Goal: Task Accomplishment & Management: Use online tool/utility

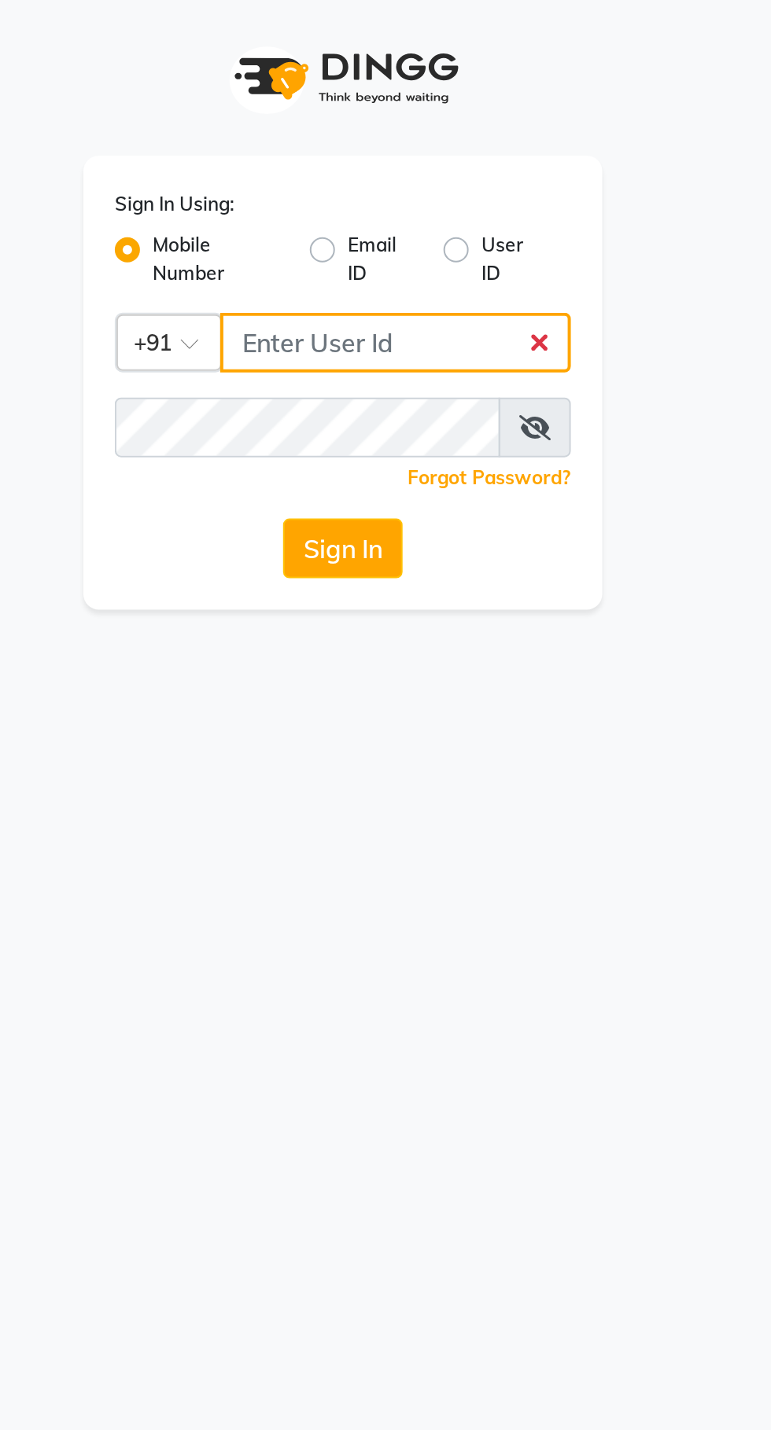
type input "8910321547"
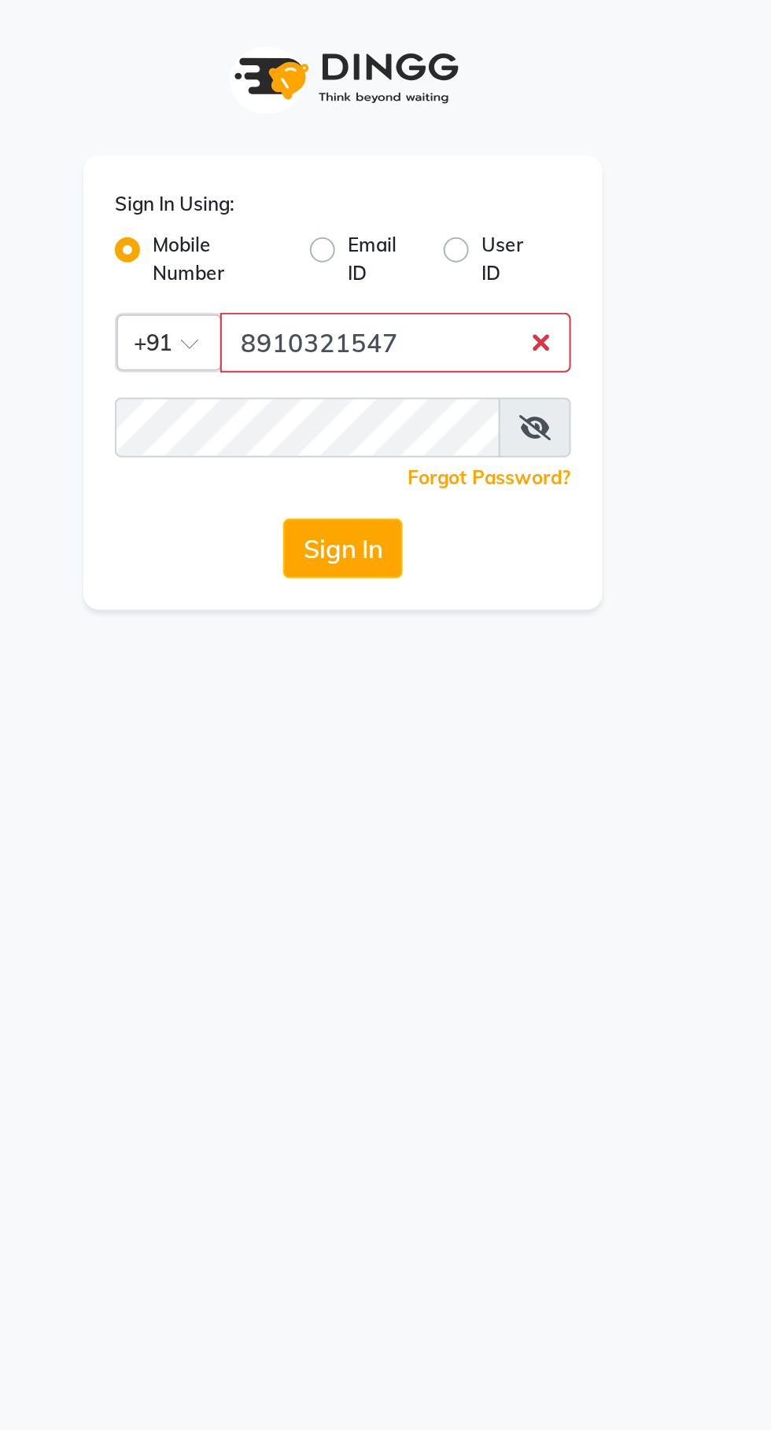
click at [355, 259] on button "Sign In" at bounding box center [385, 274] width 60 height 30
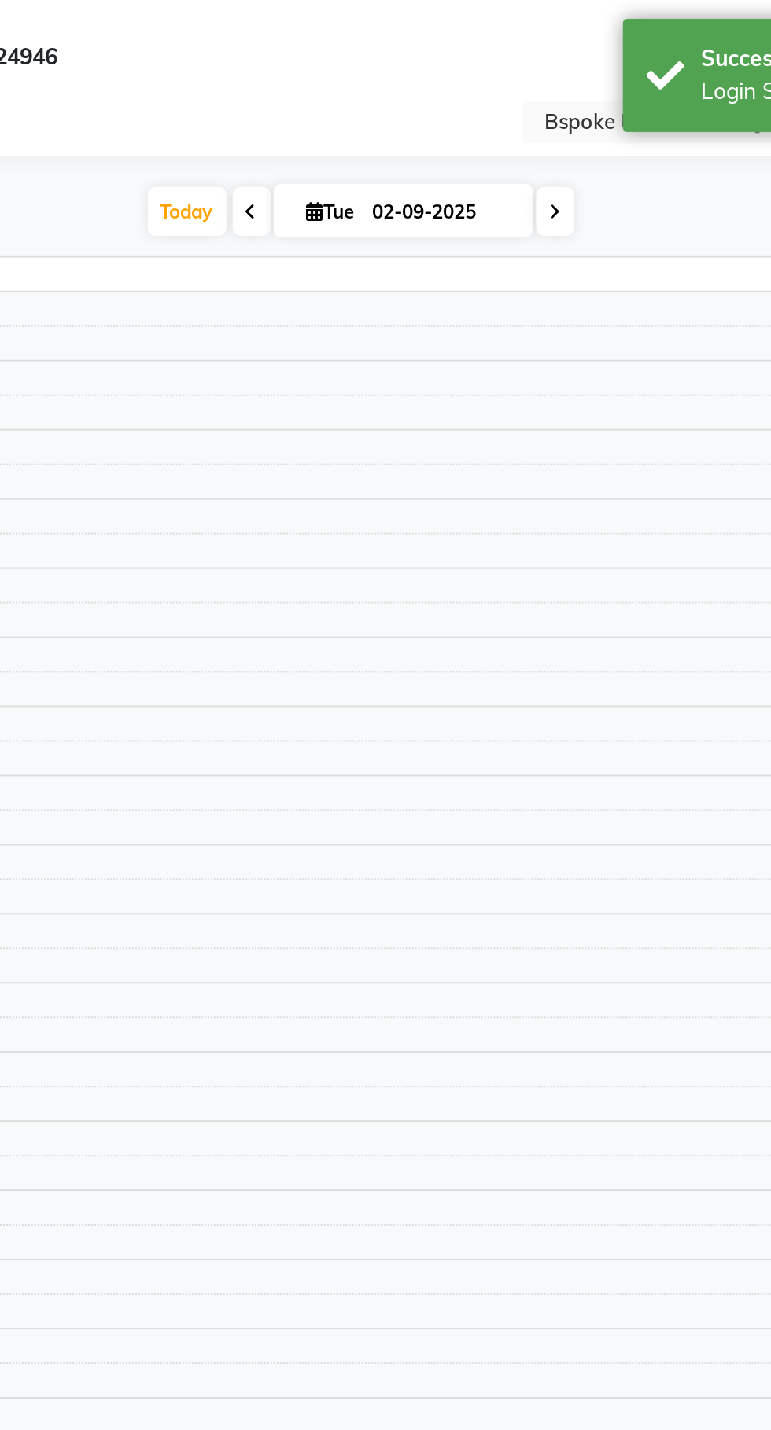
select select "en"
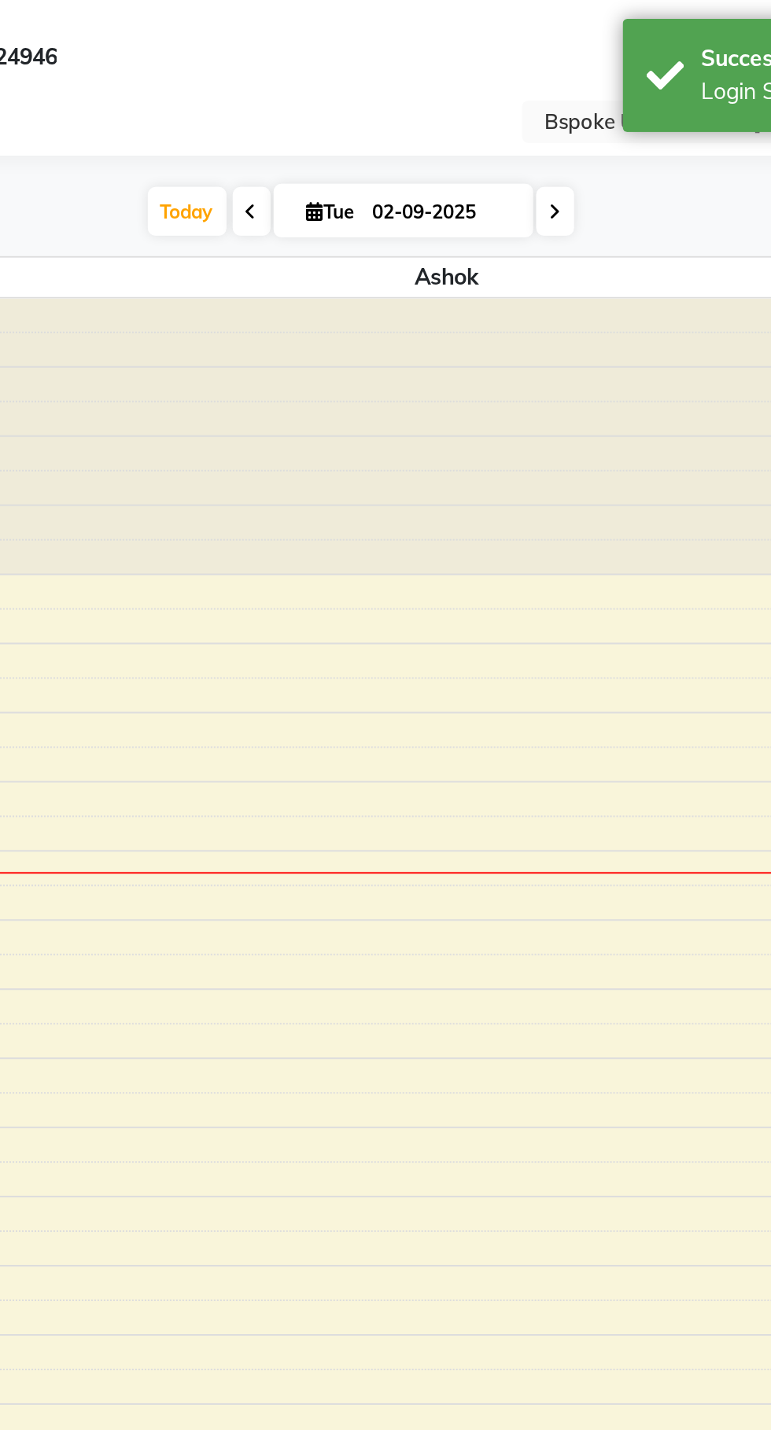
click at [657, 101] on span "ADD NEW" at bounding box center [643, 106] width 46 height 12
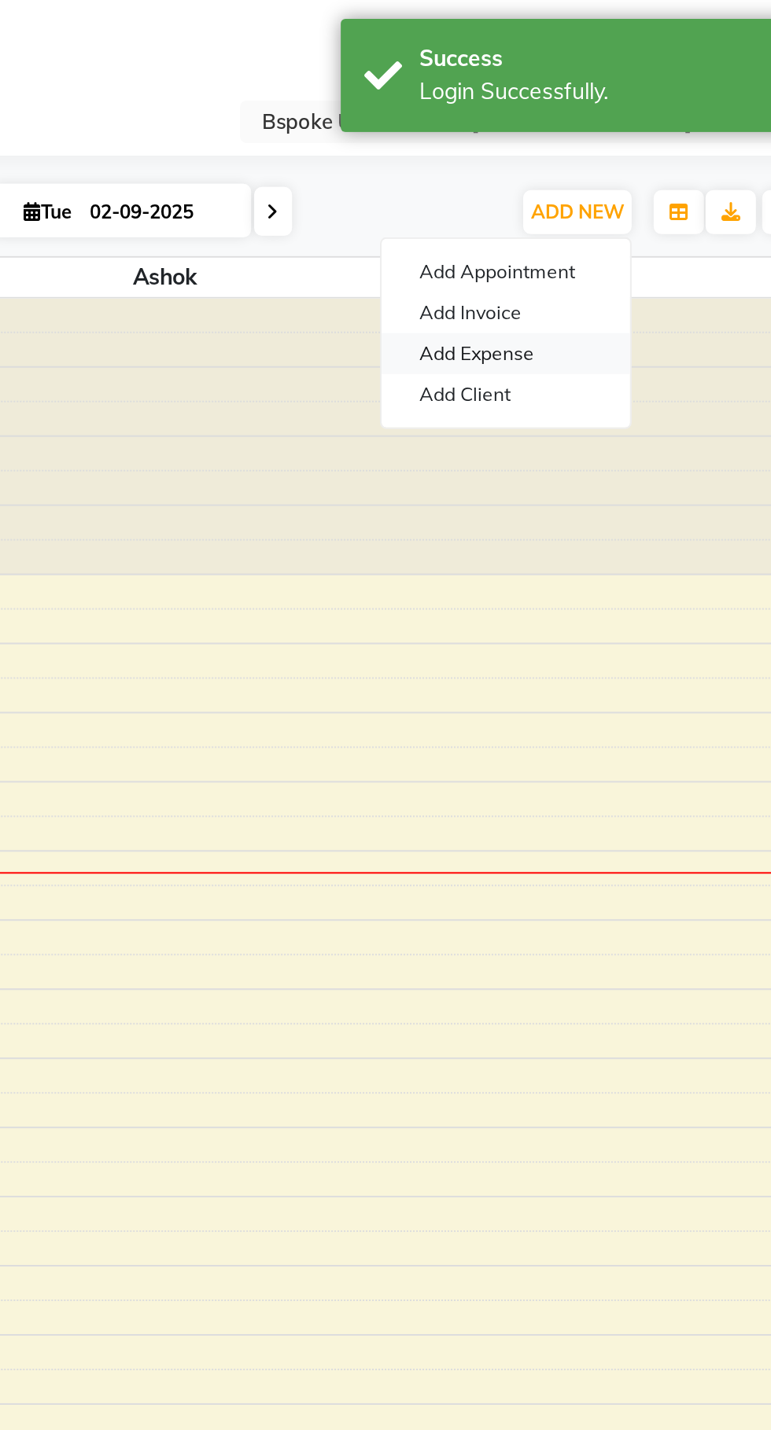
click at [625, 175] on link "Add Expense" at bounding box center [608, 177] width 124 height 20
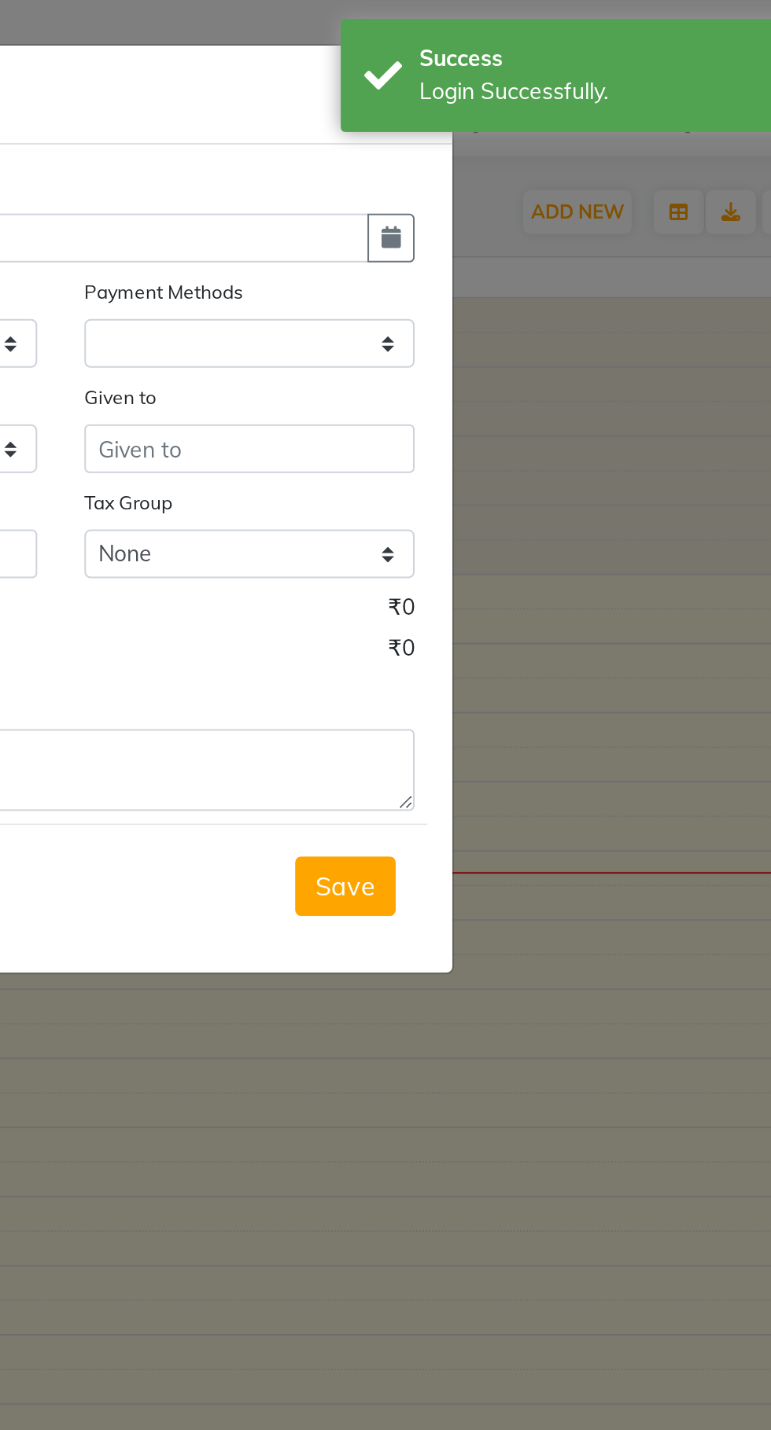
select select
select select "1"
select select "1896"
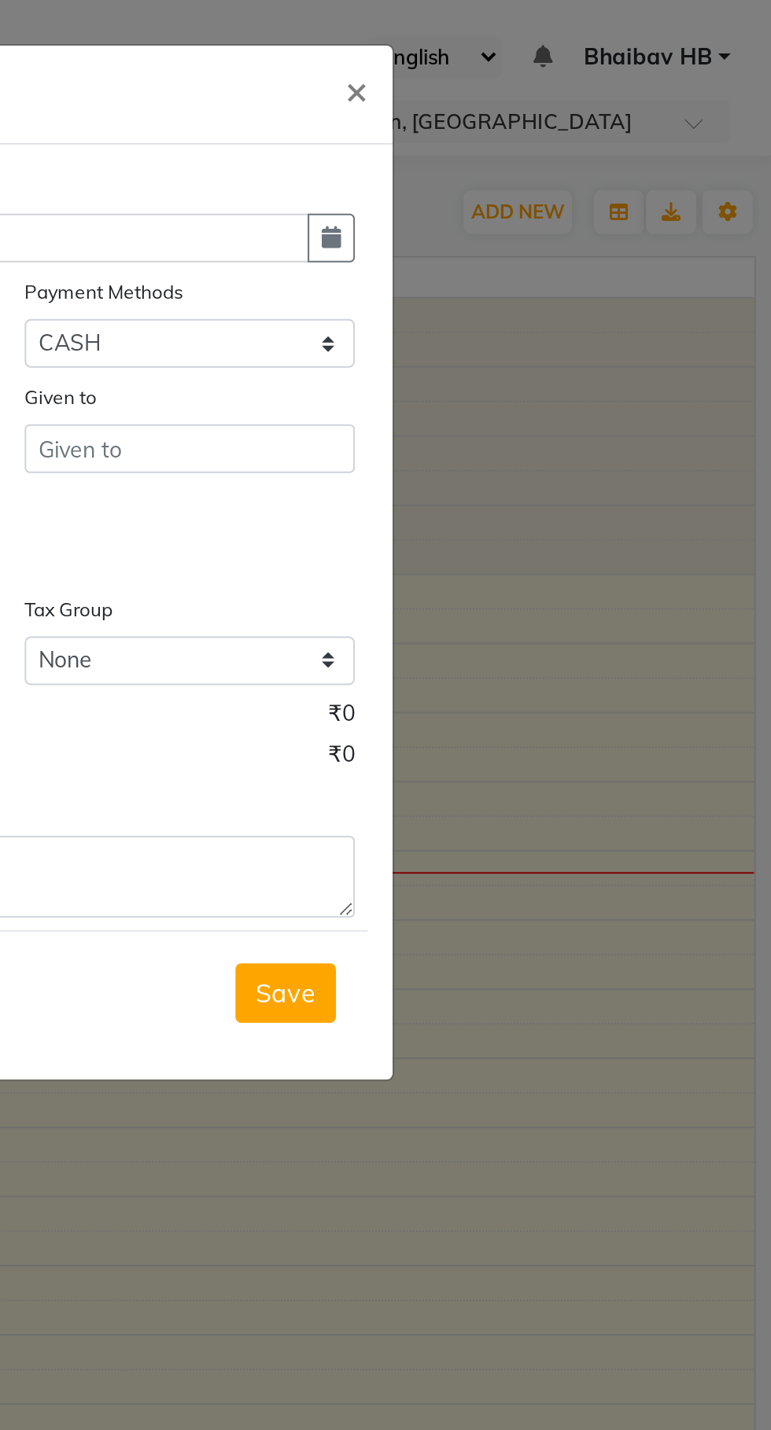
click at [557, 35] on span "×" at bounding box center [562, 45] width 11 height 24
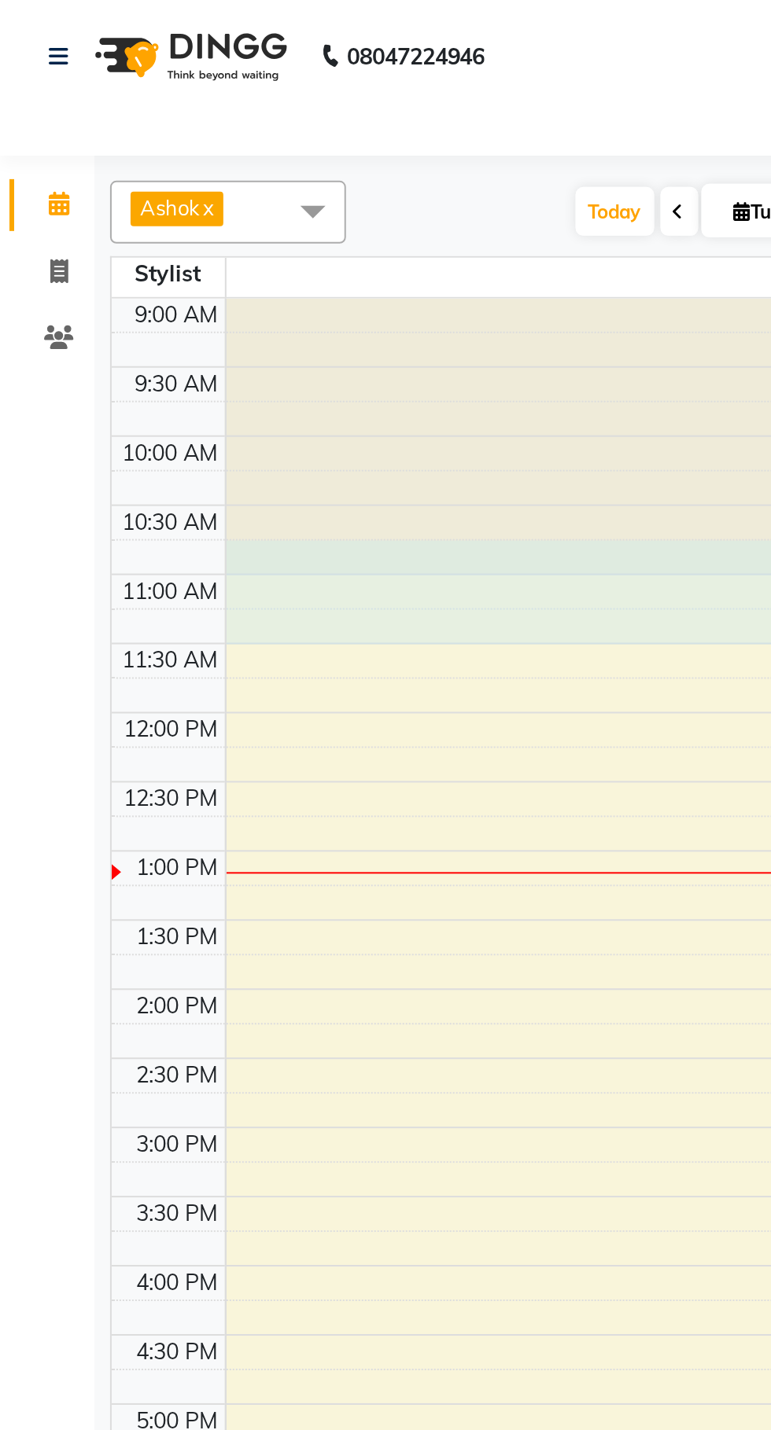
select select "16227"
select select "645"
select select "tentative"
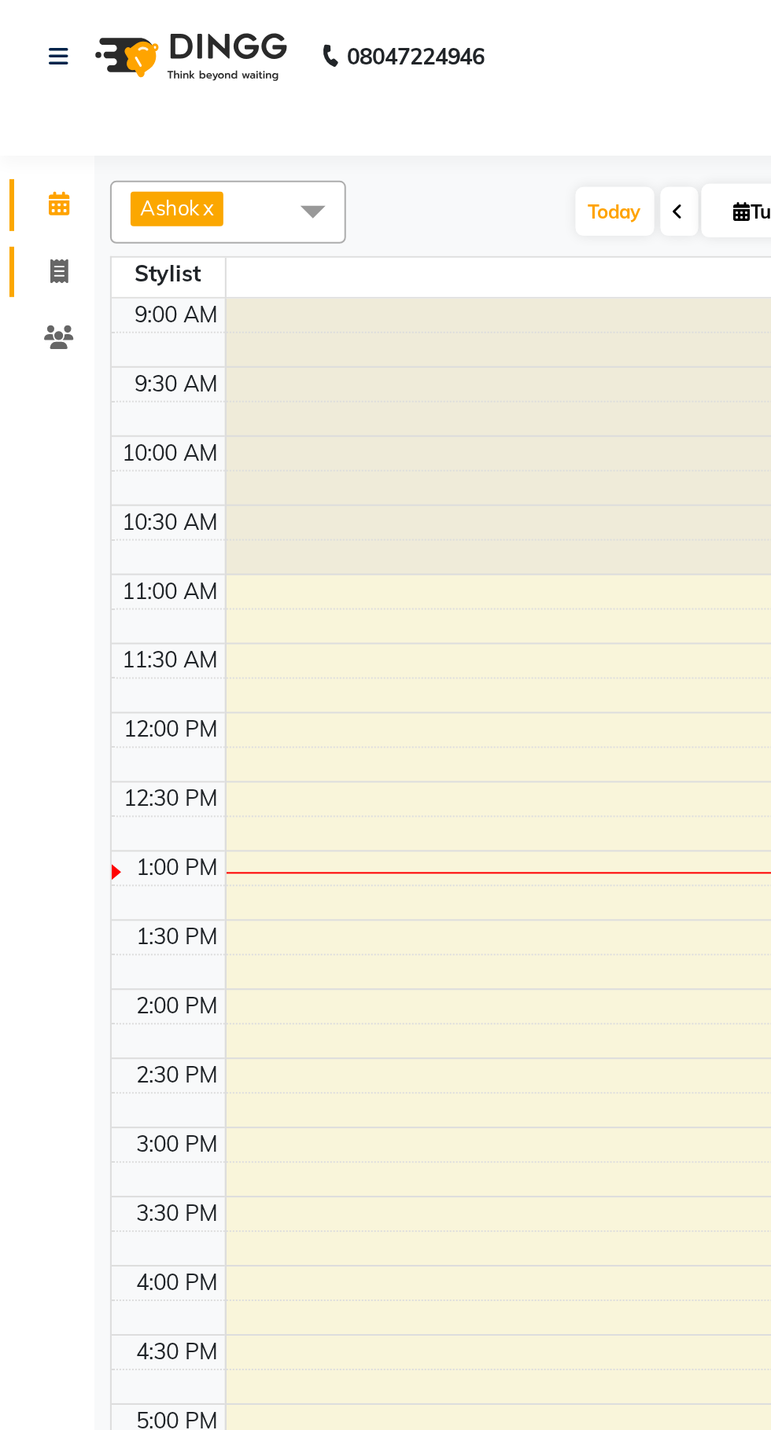
click at [31, 126] on link "Invoice" at bounding box center [24, 136] width 38 height 26
select select "service"
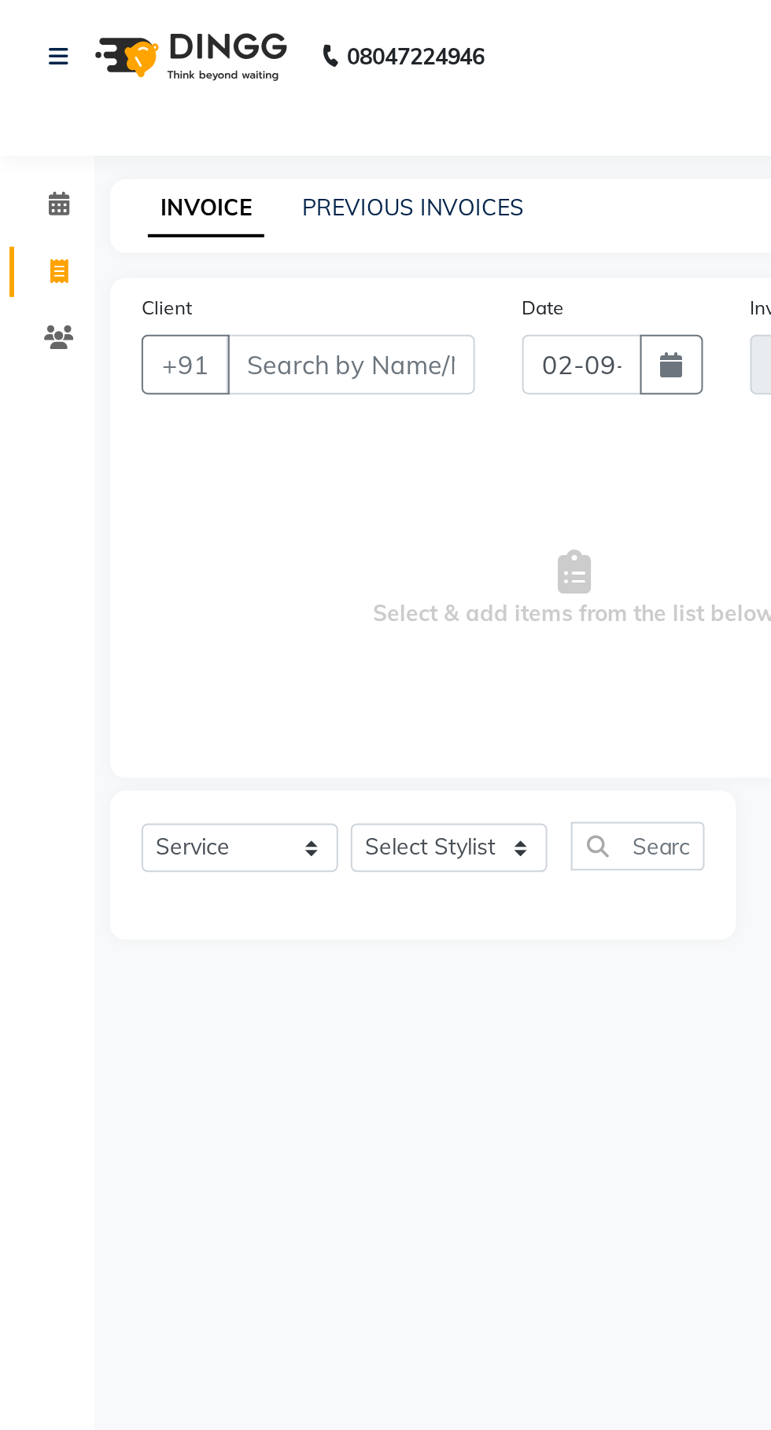
type input "4248"
select select "3513"
click at [172, 178] on input "Client" at bounding box center [175, 182] width 124 height 30
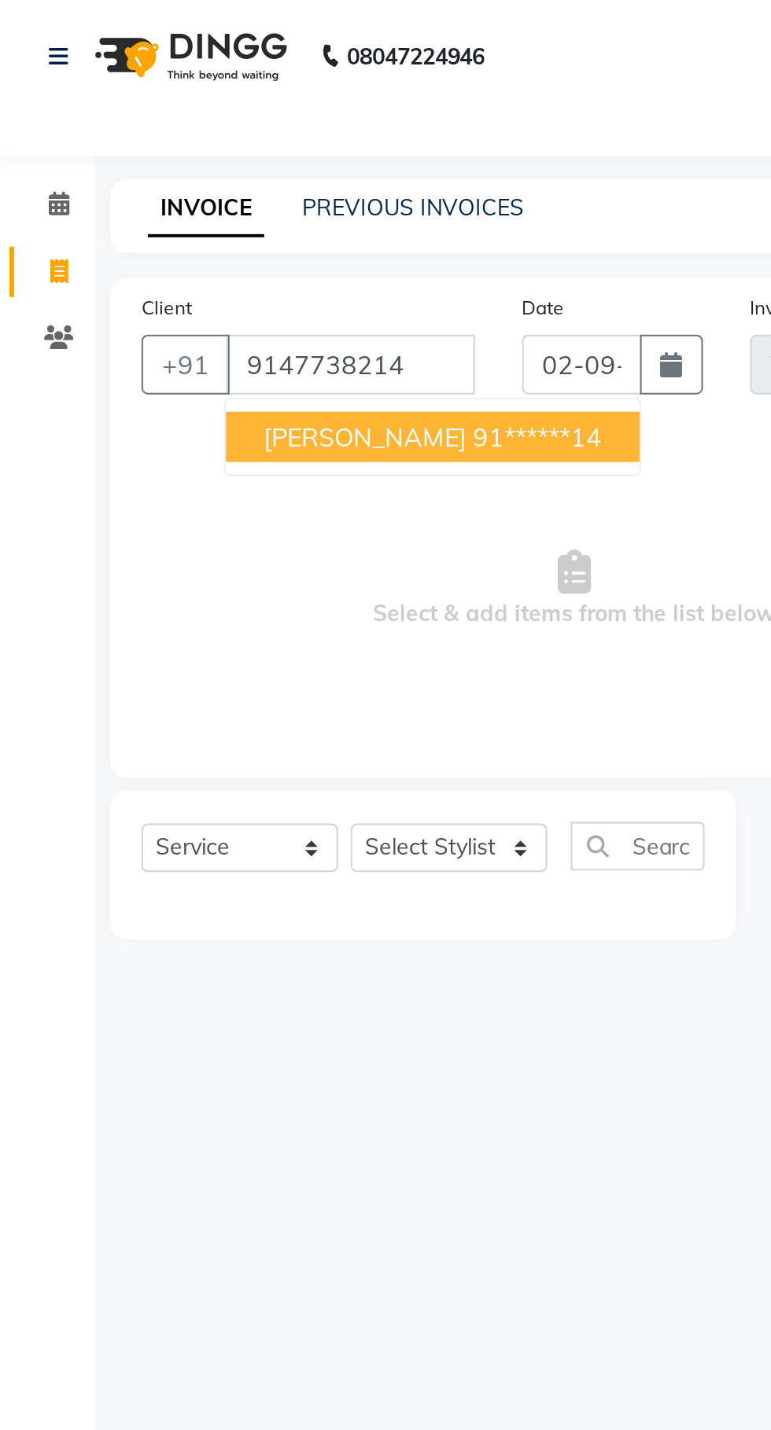
type input "9147738214"
select select "1: Object"
click at [262, 215] on ngb-highlight "91******14" at bounding box center [269, 219] width 64 height 16
type input "91******14"
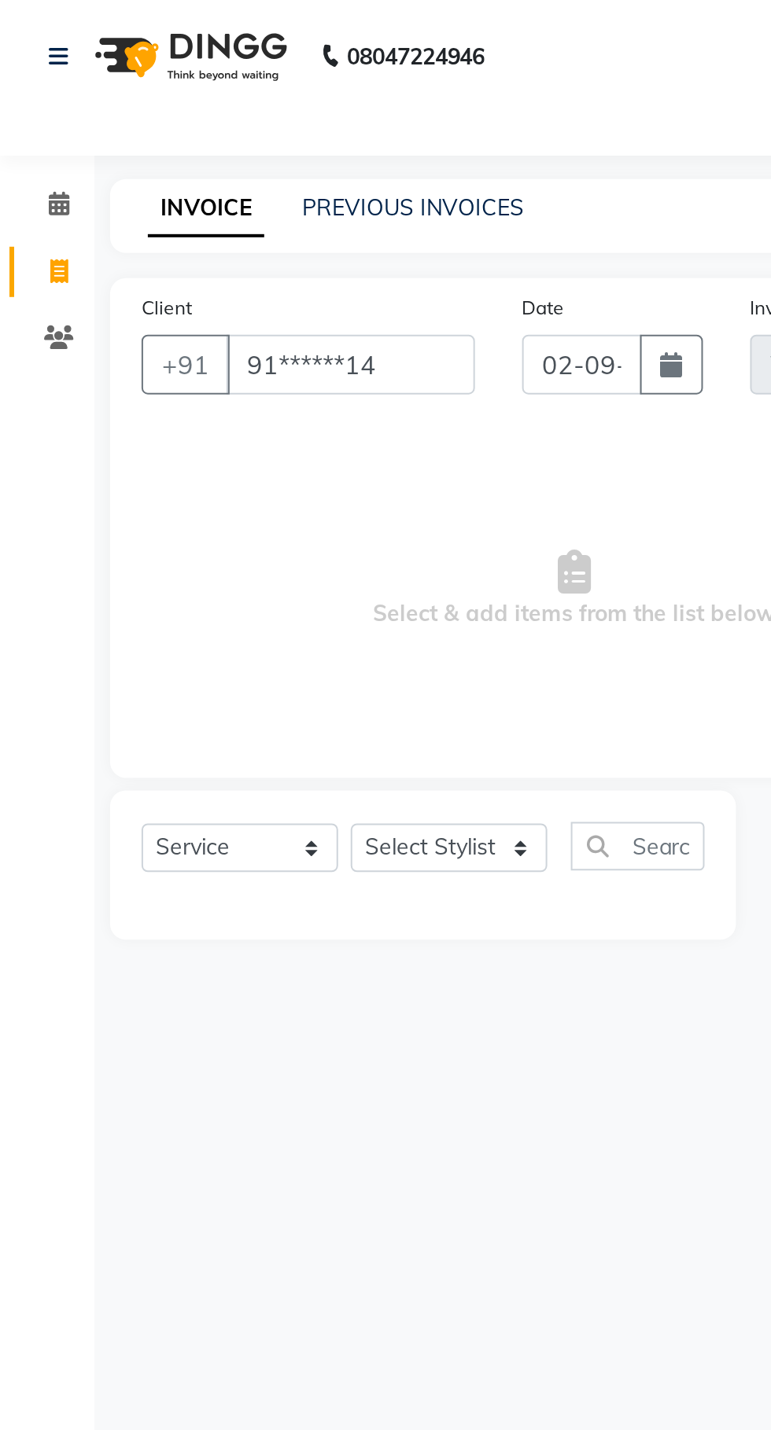
select select "1: Object"
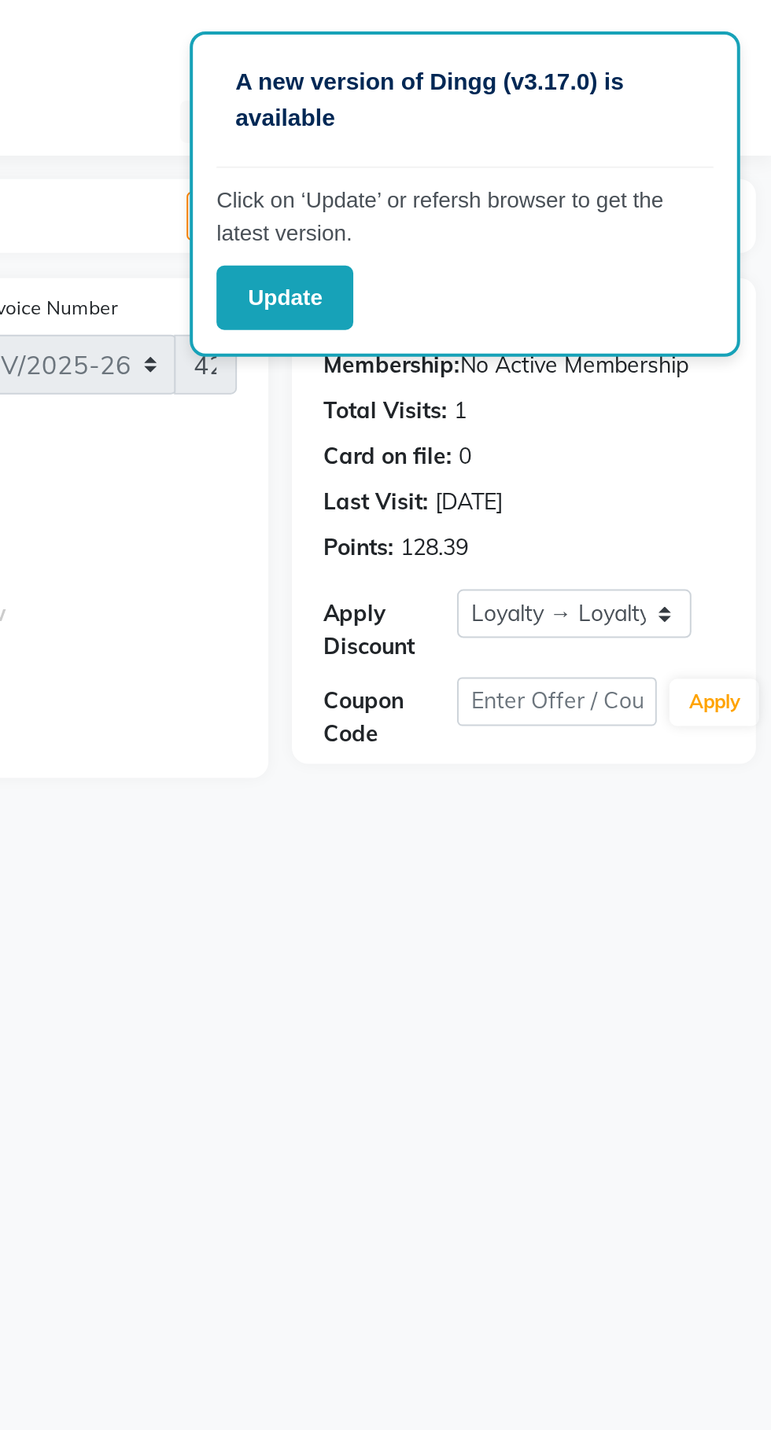
click at [532, 141] on button "Update" at bounding box center [527, 149] width 68 height 32
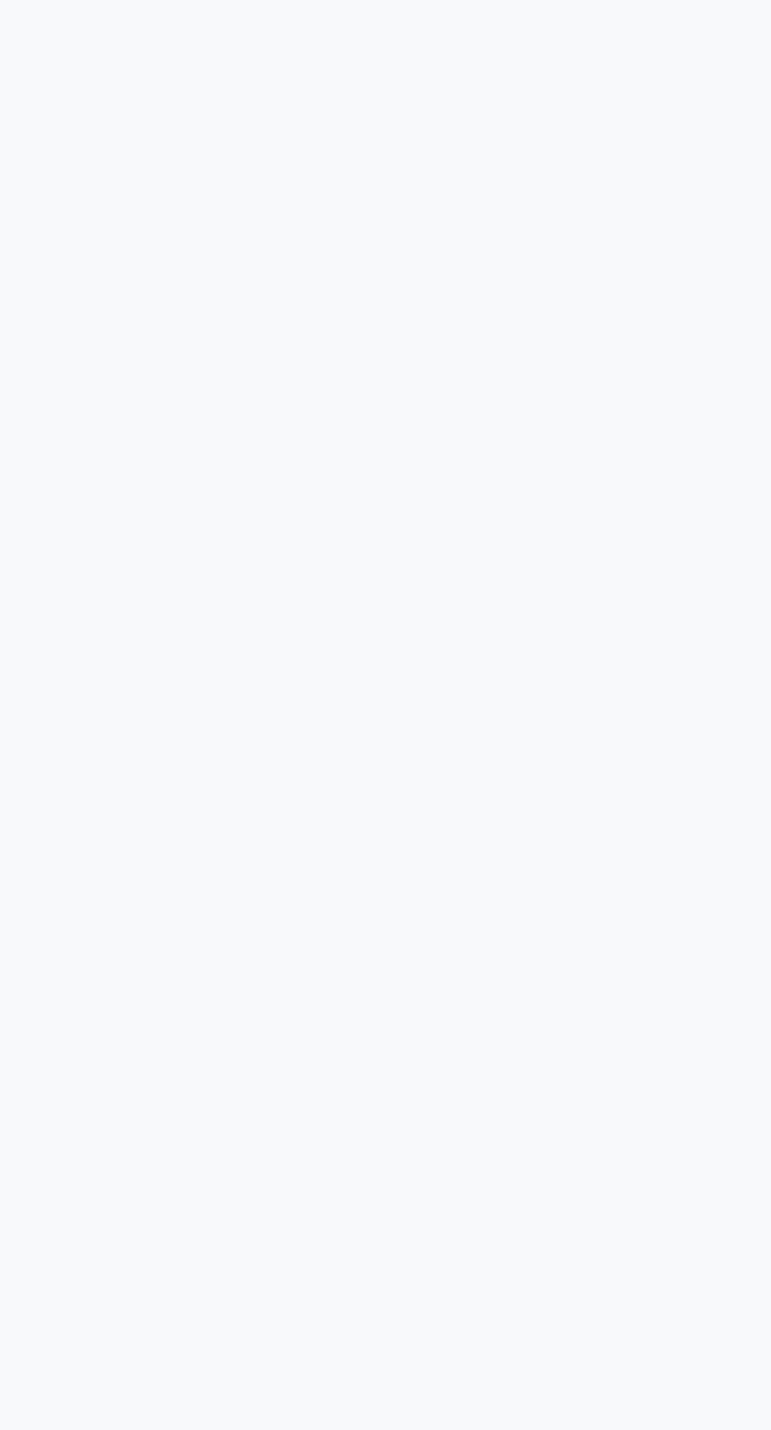
select select "service"
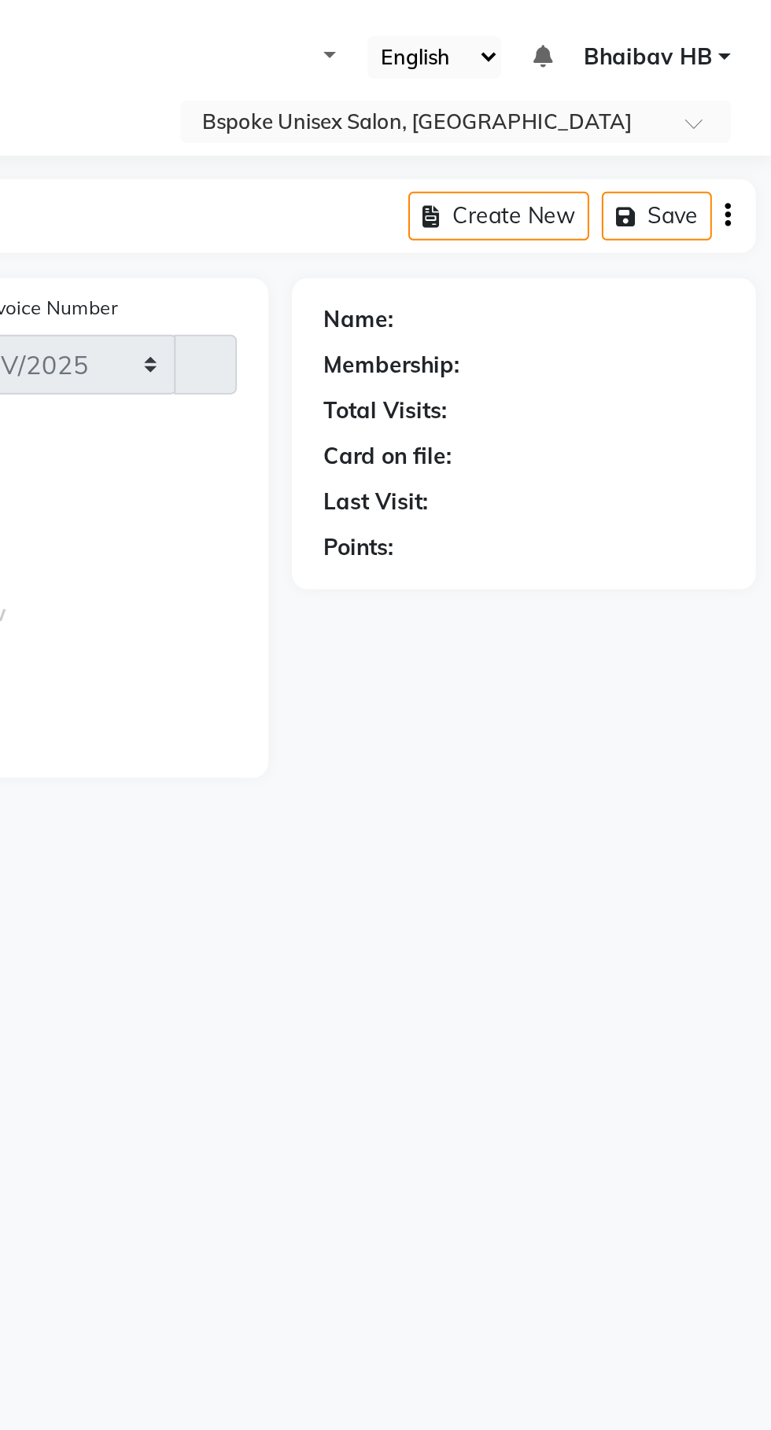
select select "3513"
type input "4248"
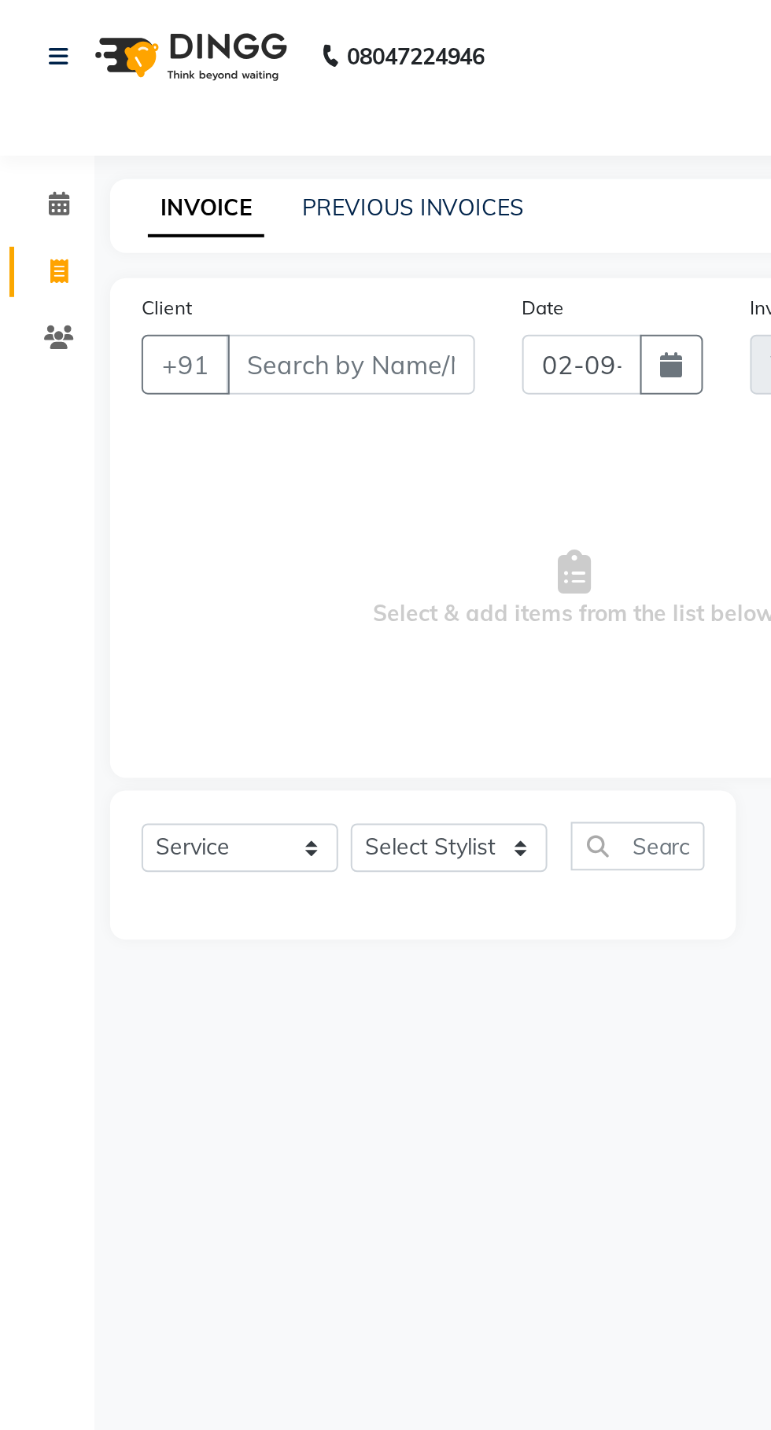
click at [157, 185] on input "Client" at bounding box center [175, 182] width 124 height 30
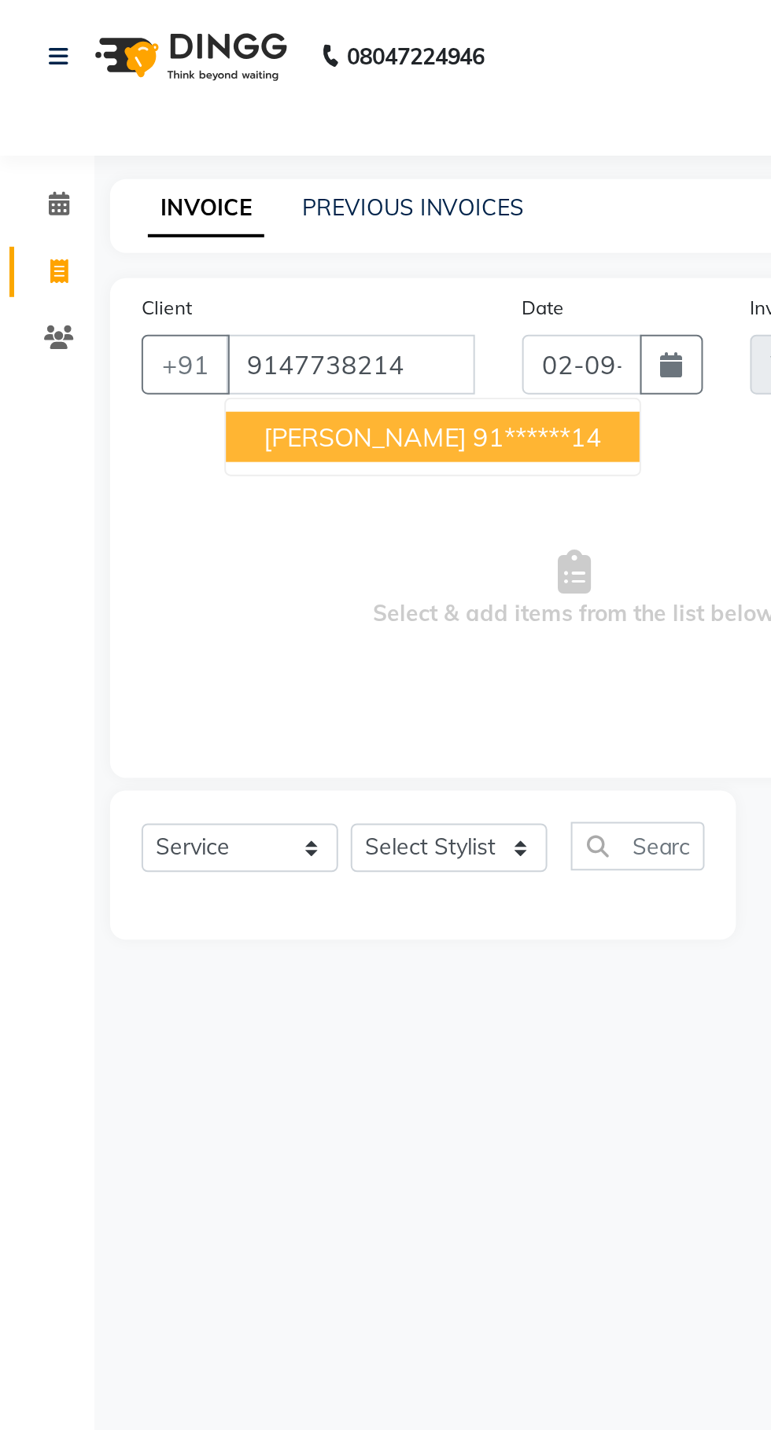
type input "9147738214"
select select "1: Object"
click at [237, 219] on ngb-highlight "91******14" at bounding box center [269, 219] width 64 height 16
type input "91******14"
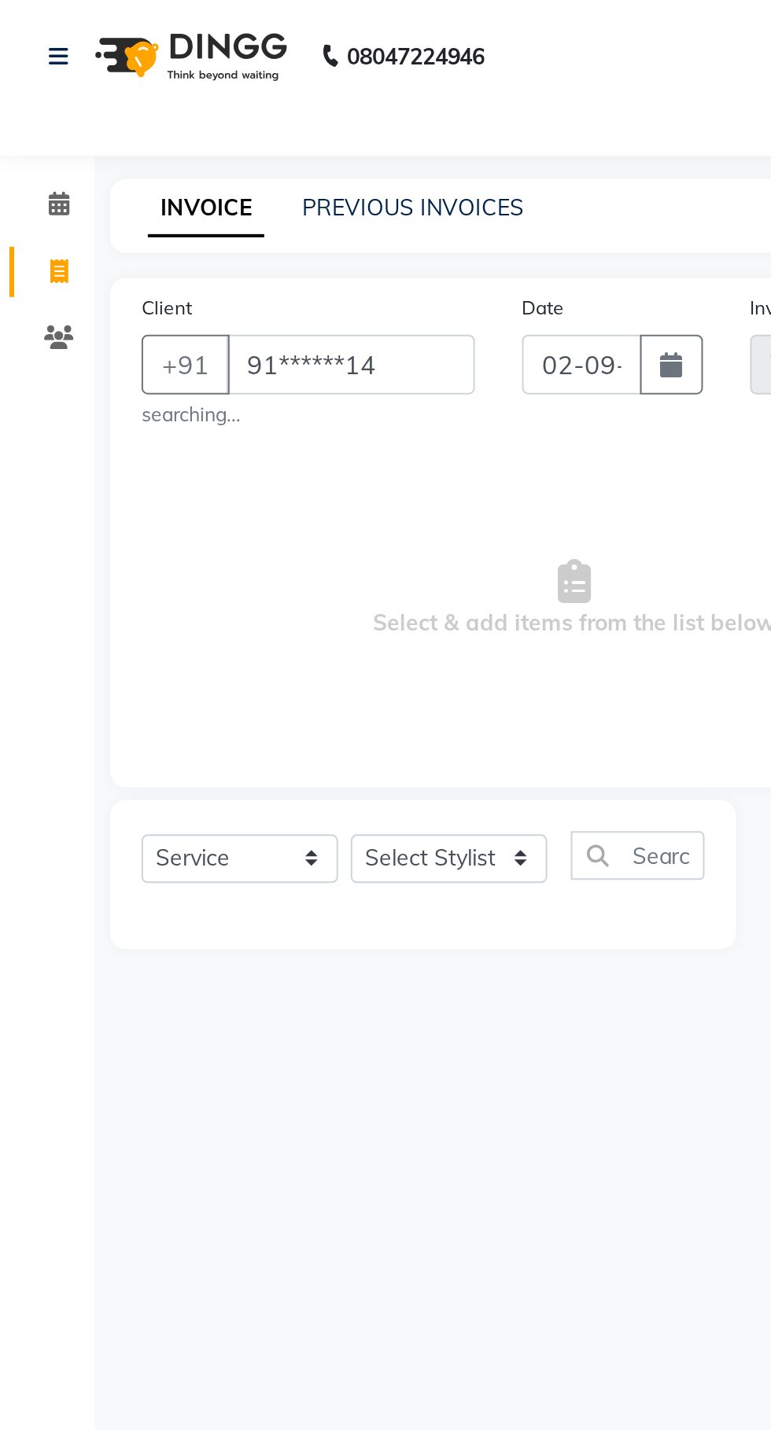
click at [215, 219] on div "Client +91 91******14 searching... Date 02-09-2025 Invoice Number V/2025 V/2025…" at bounding box center [287, 266] width 464 height 255
select select "1: Object"
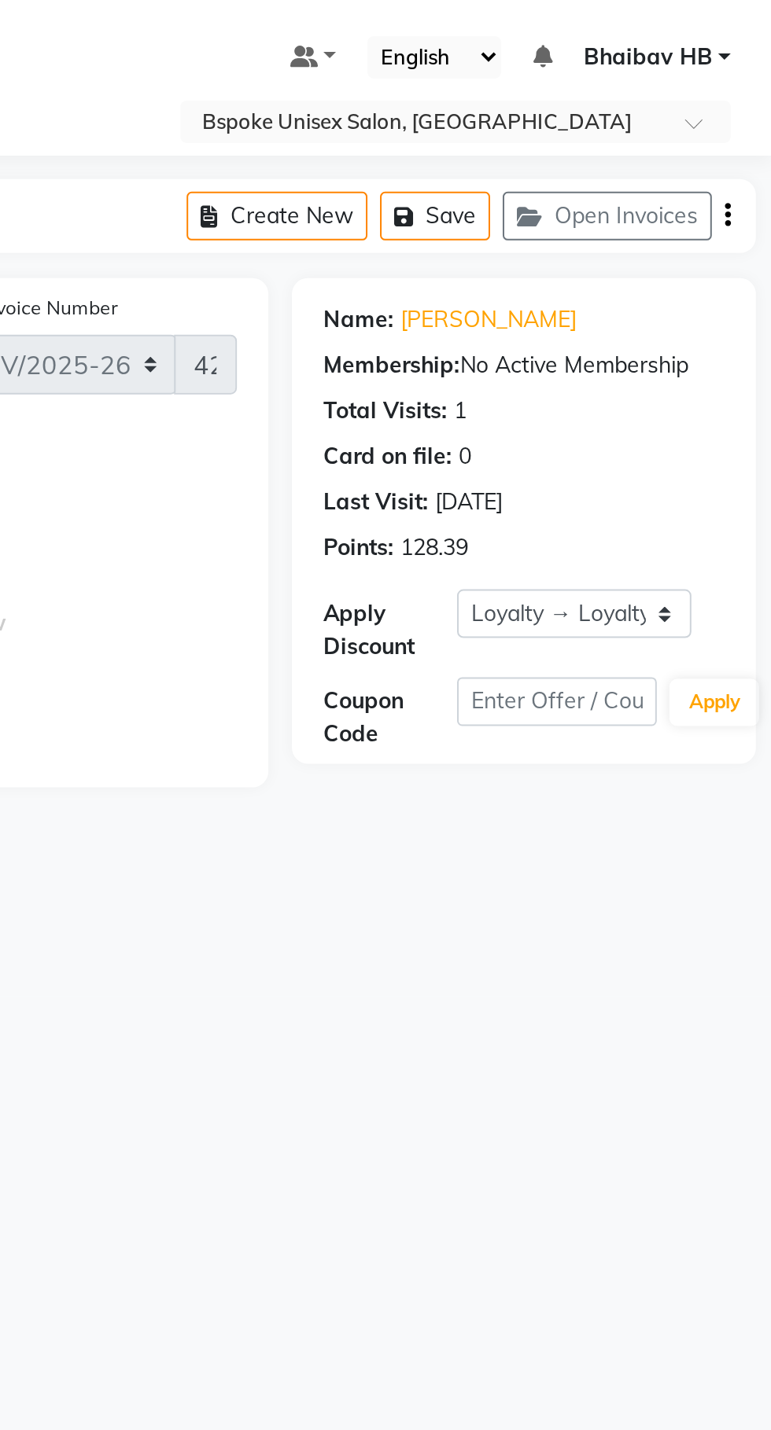
click at [690, 100] on button "Open Invoices" at bounding box center [688, 108] width 105 height 24
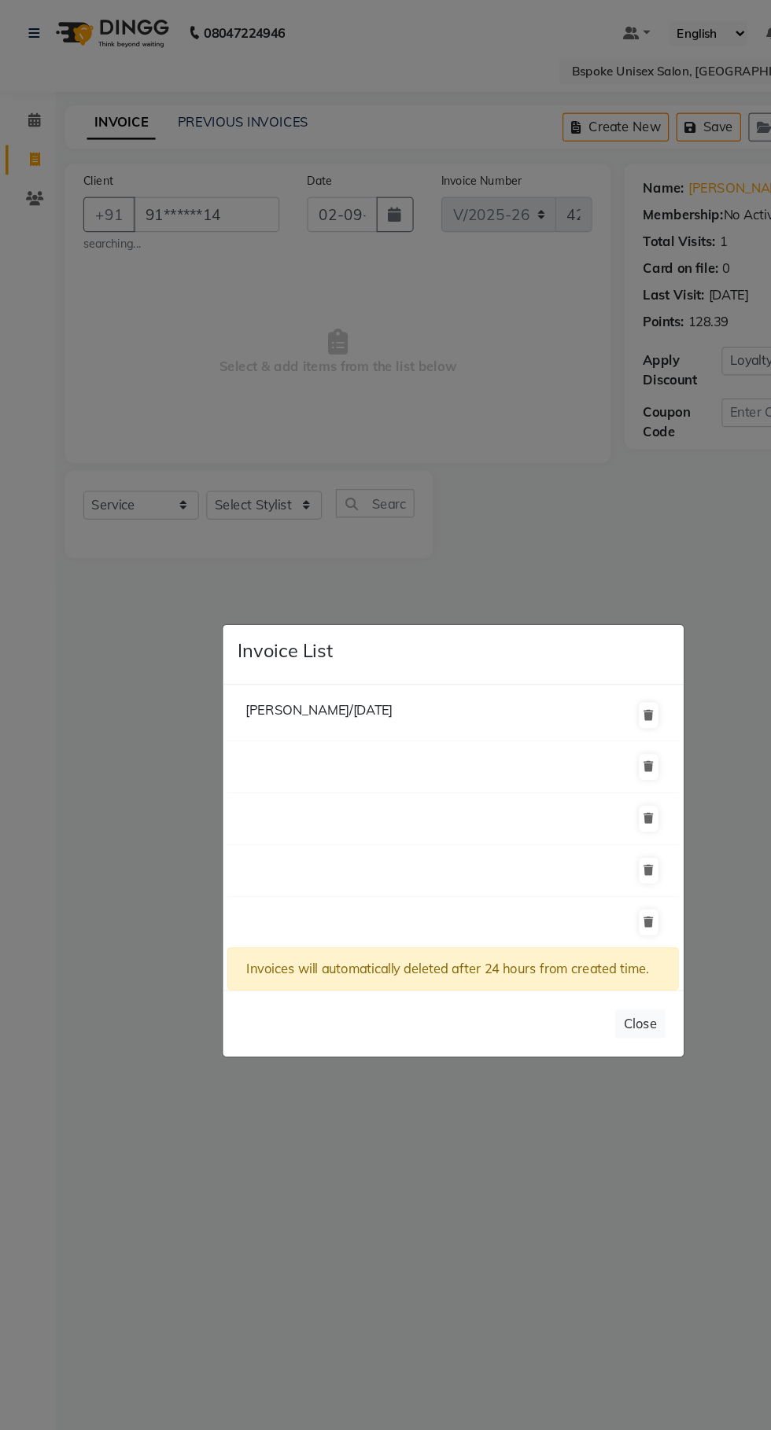
click at [561, 883] on button "Close" at bounding box center [544, 871] width 42 height 24
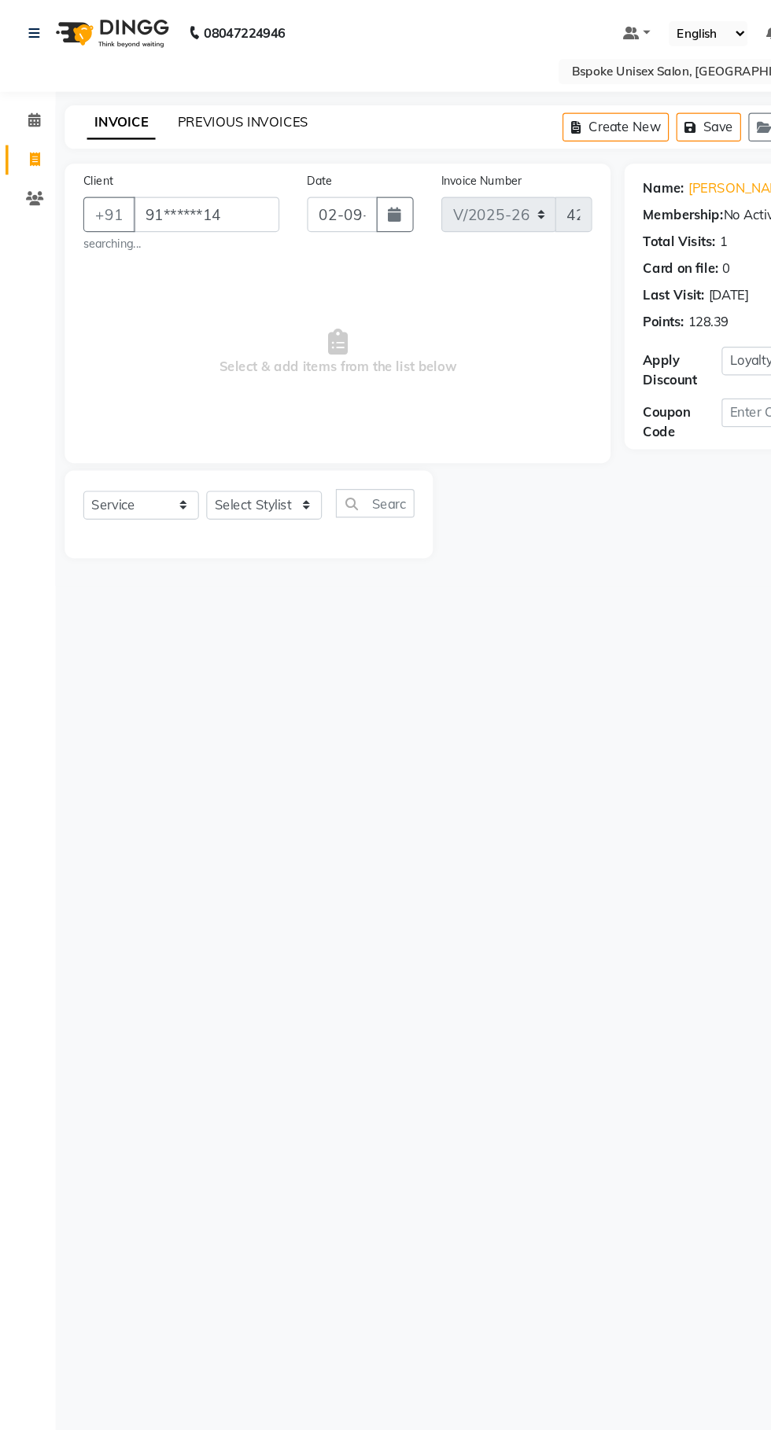
click at [187, 104] on link "PREVIOUS INVOICES" at bounding box center [206, 104] width 111 height 14
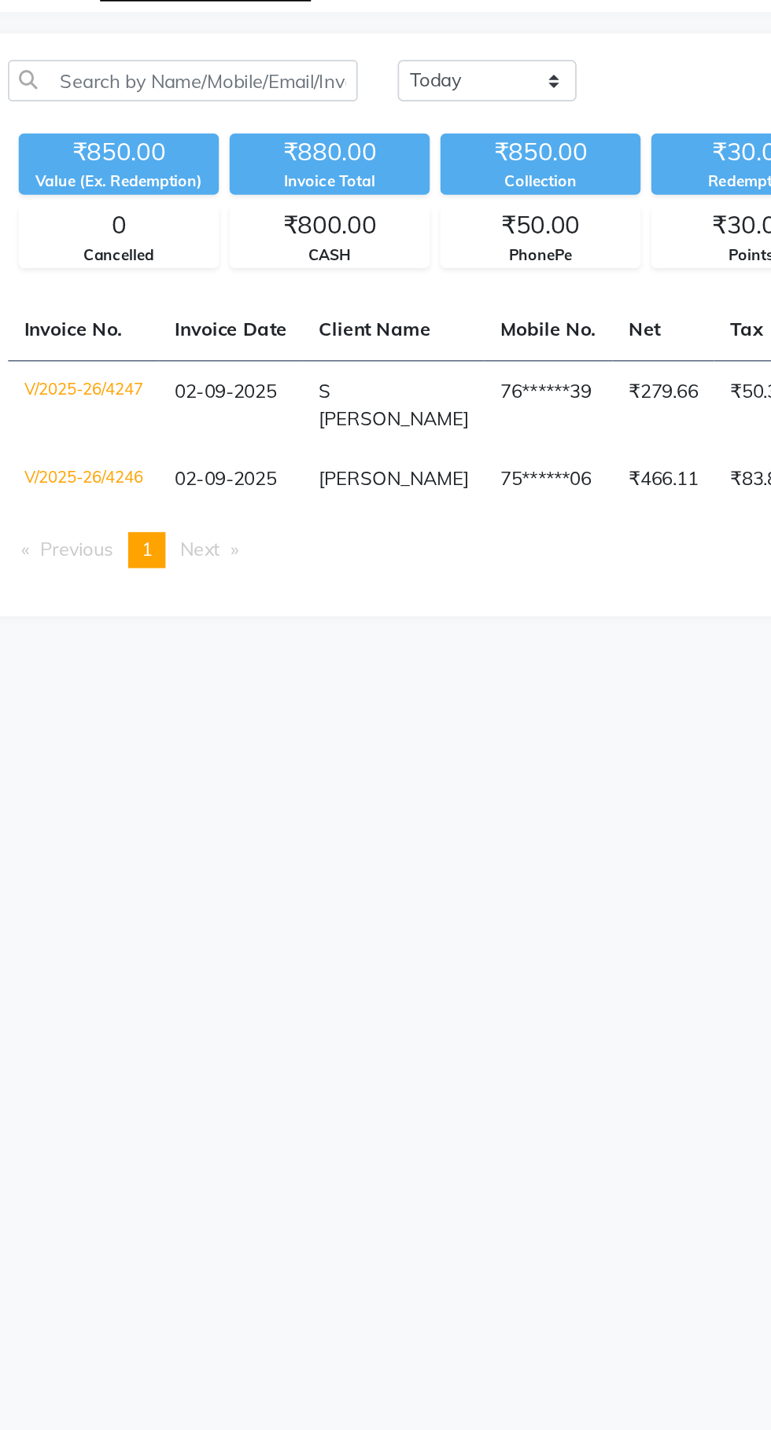
click at [104, 435] on span "Previous page" at bounding box center [123, 442] width 43 height 14
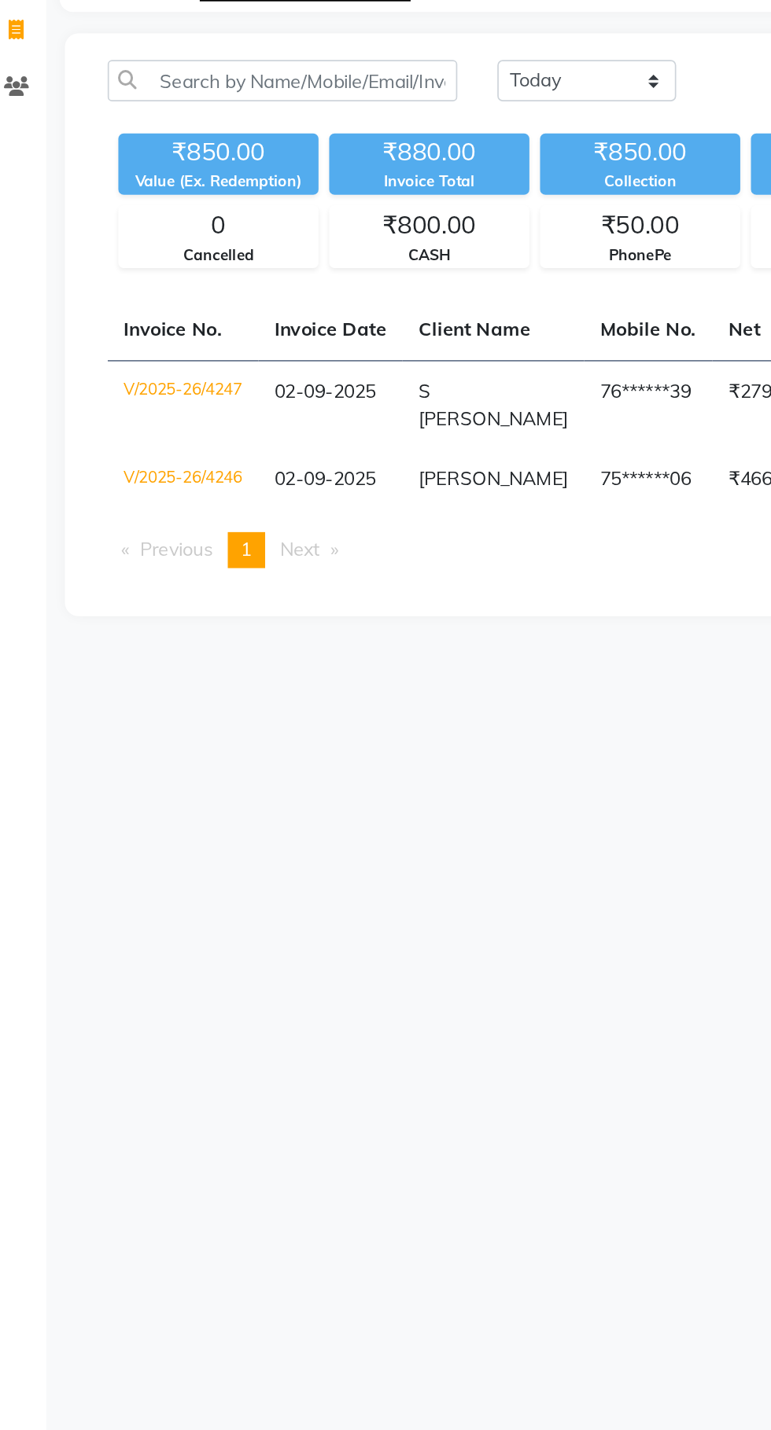
click at [94, 432] on li "Previous page" at bounding box center [118, 442] width 70 height 21
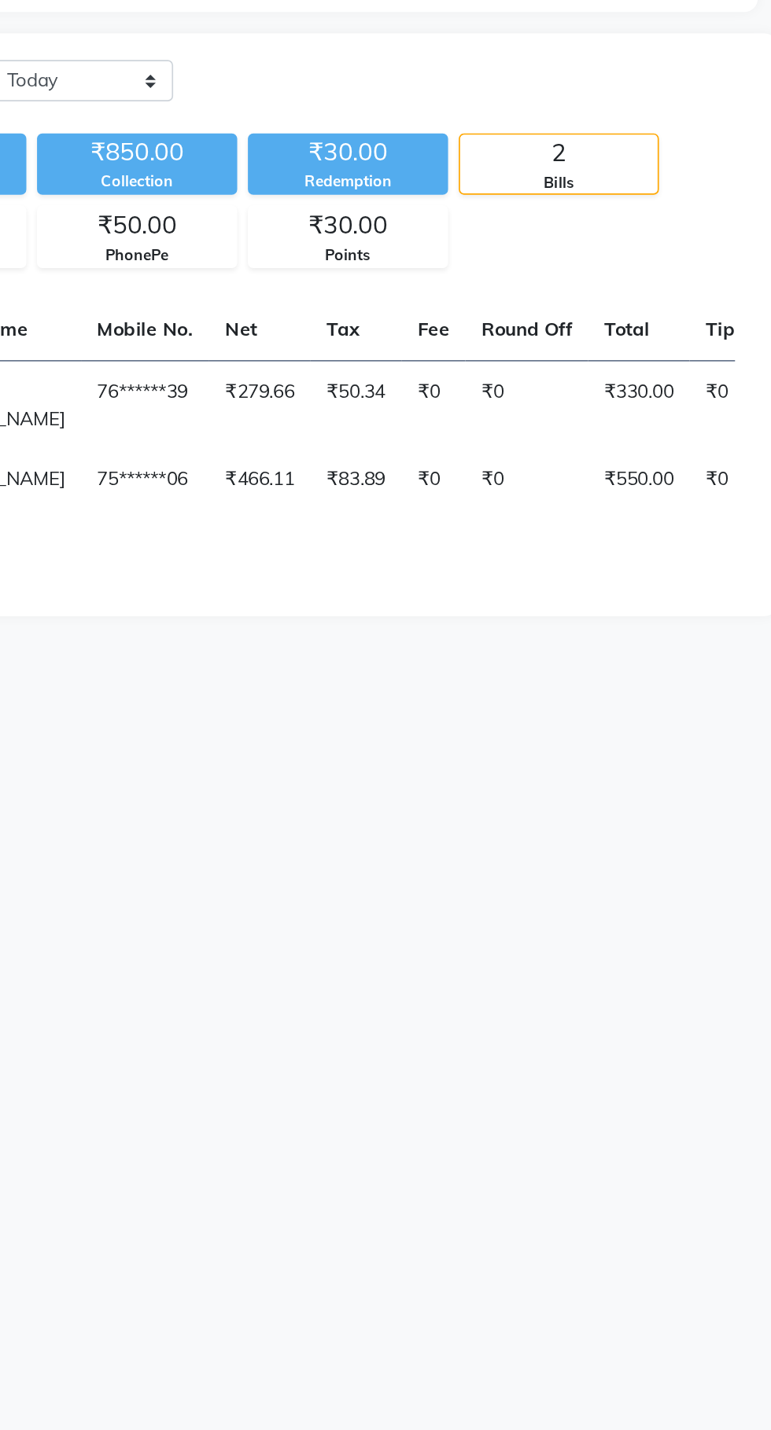
click at [648, 204] on div "2" at bounding box center [645, 208] width 116 height 22
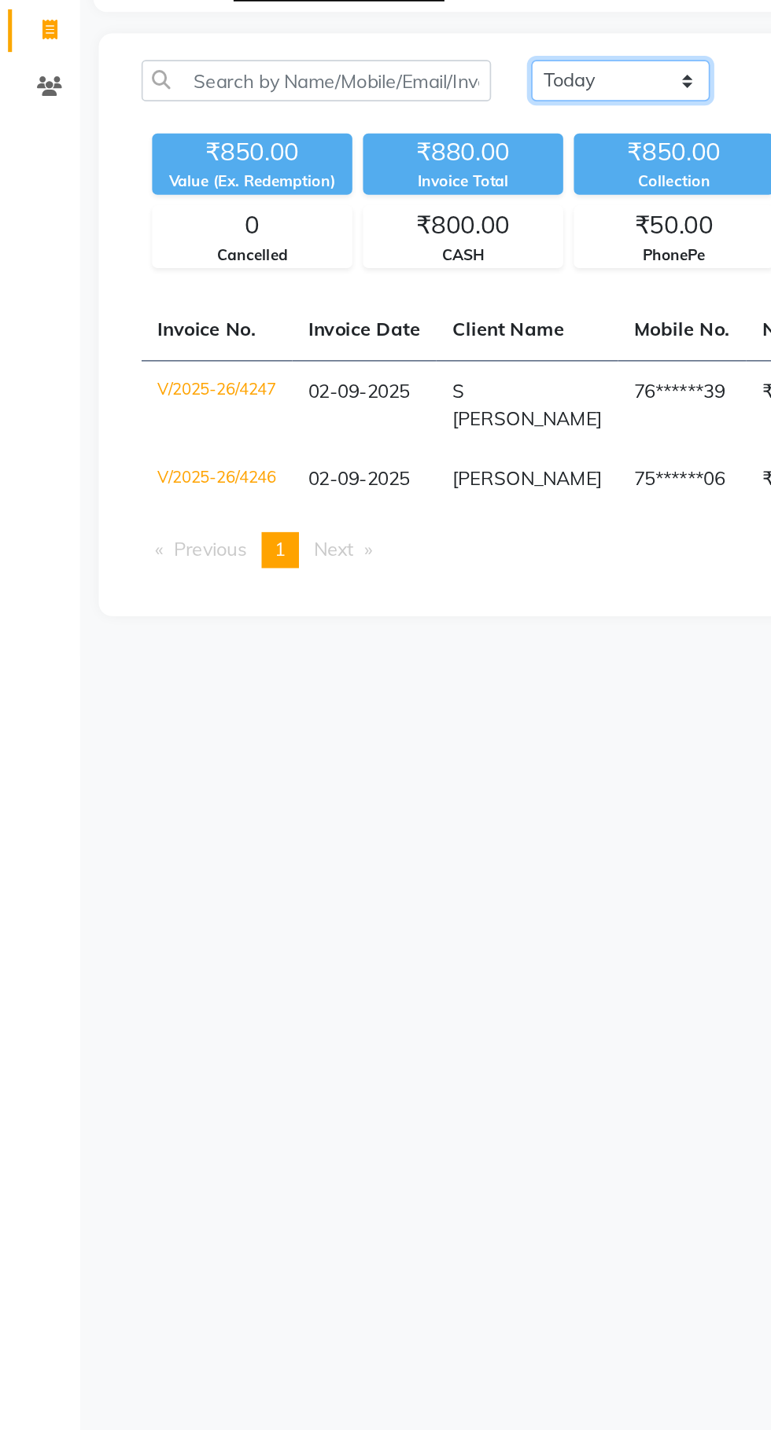
click at [390, 168] on select "Today Yesterday Custom Range" at bounding box center [365, 165] width 105 height 24
click at [25, 172] on icon at bounding box center [29, 169] width 15 height 12
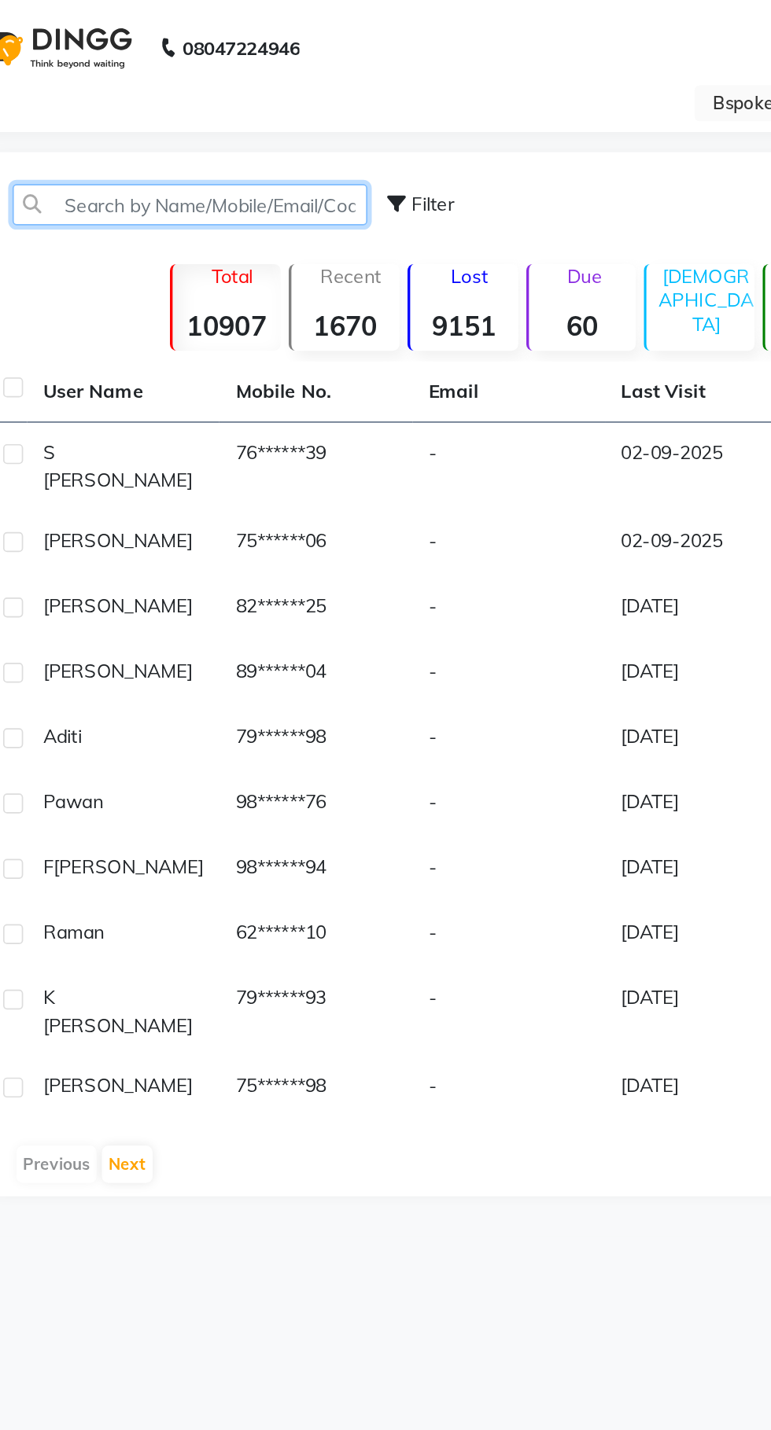
click at [165, 120] on input "text" at bounding box center [177, 121] width 209 height 24
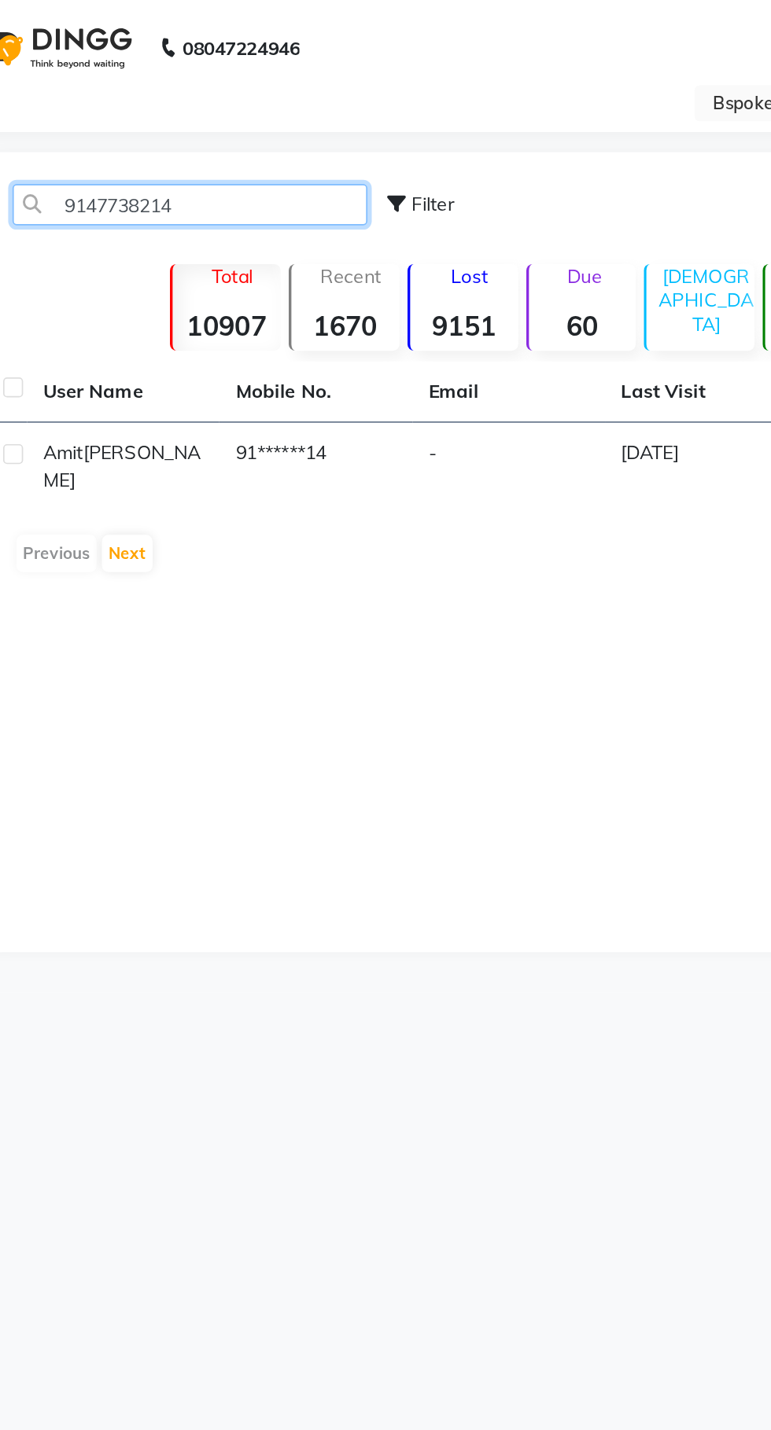
type input "9147738214"
click at [152, 267] on span "Sharma" at bounding box center [137, 274] width 93 height 31
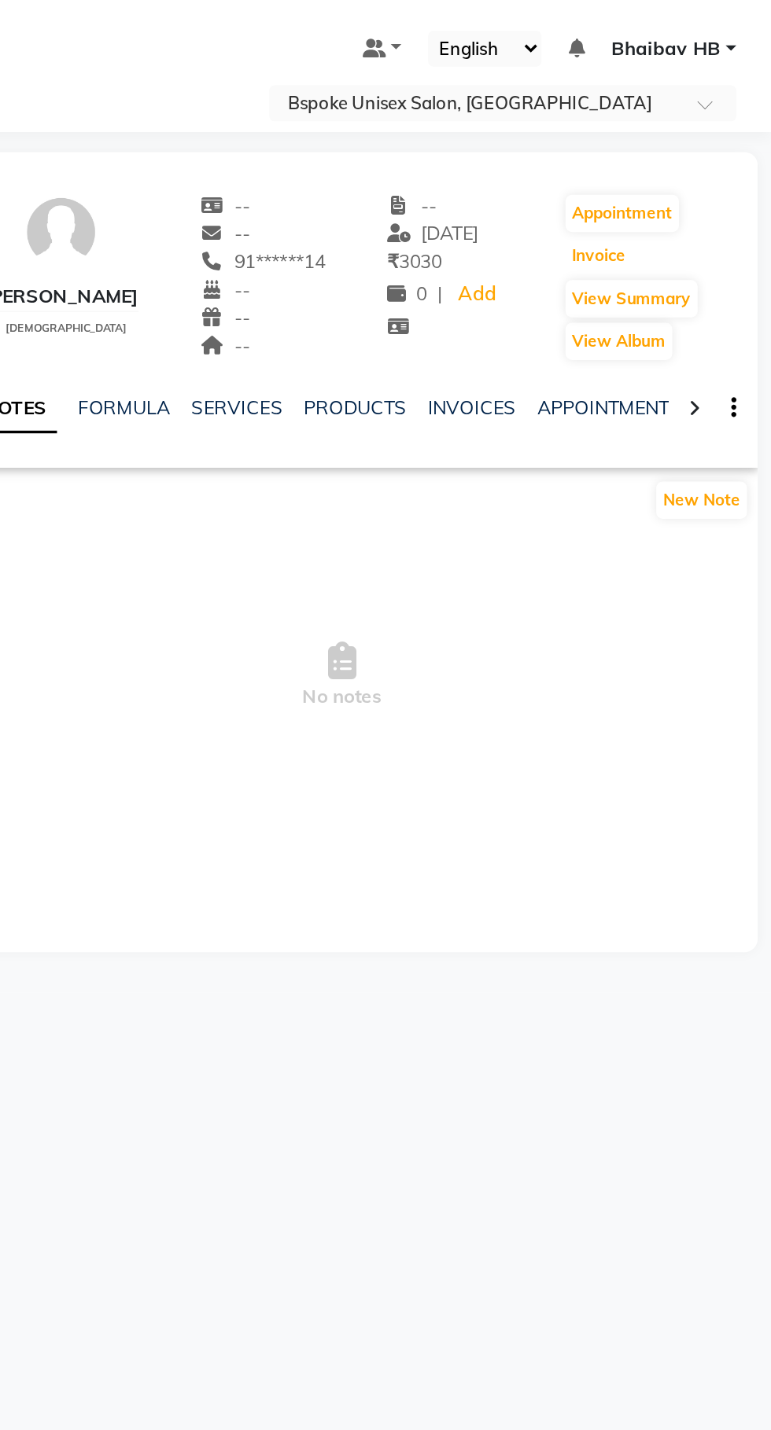
click at [686, 147] on button "Invoice" at bounding box center [668, 151] width 39 height 22
select select "service"
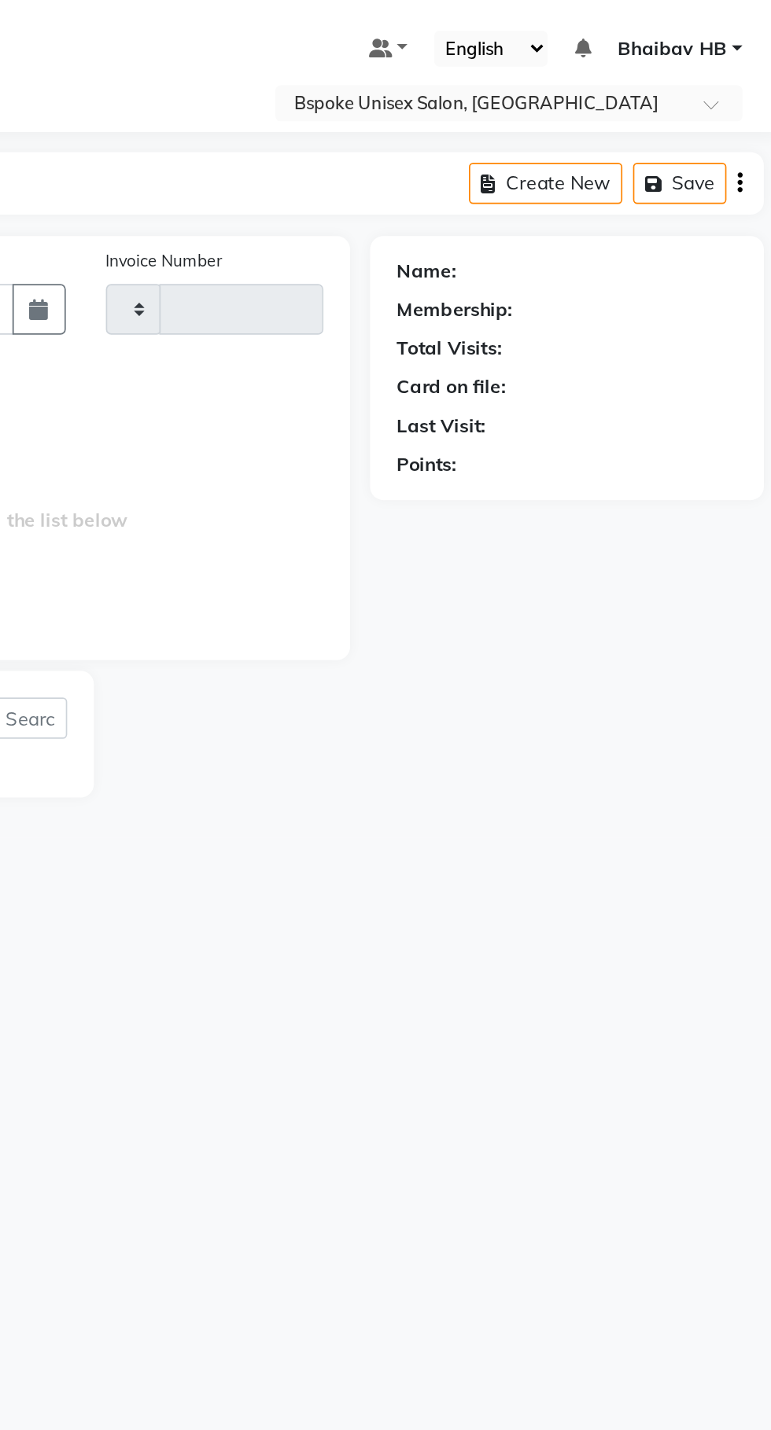
type input "4248"
select select "3513"
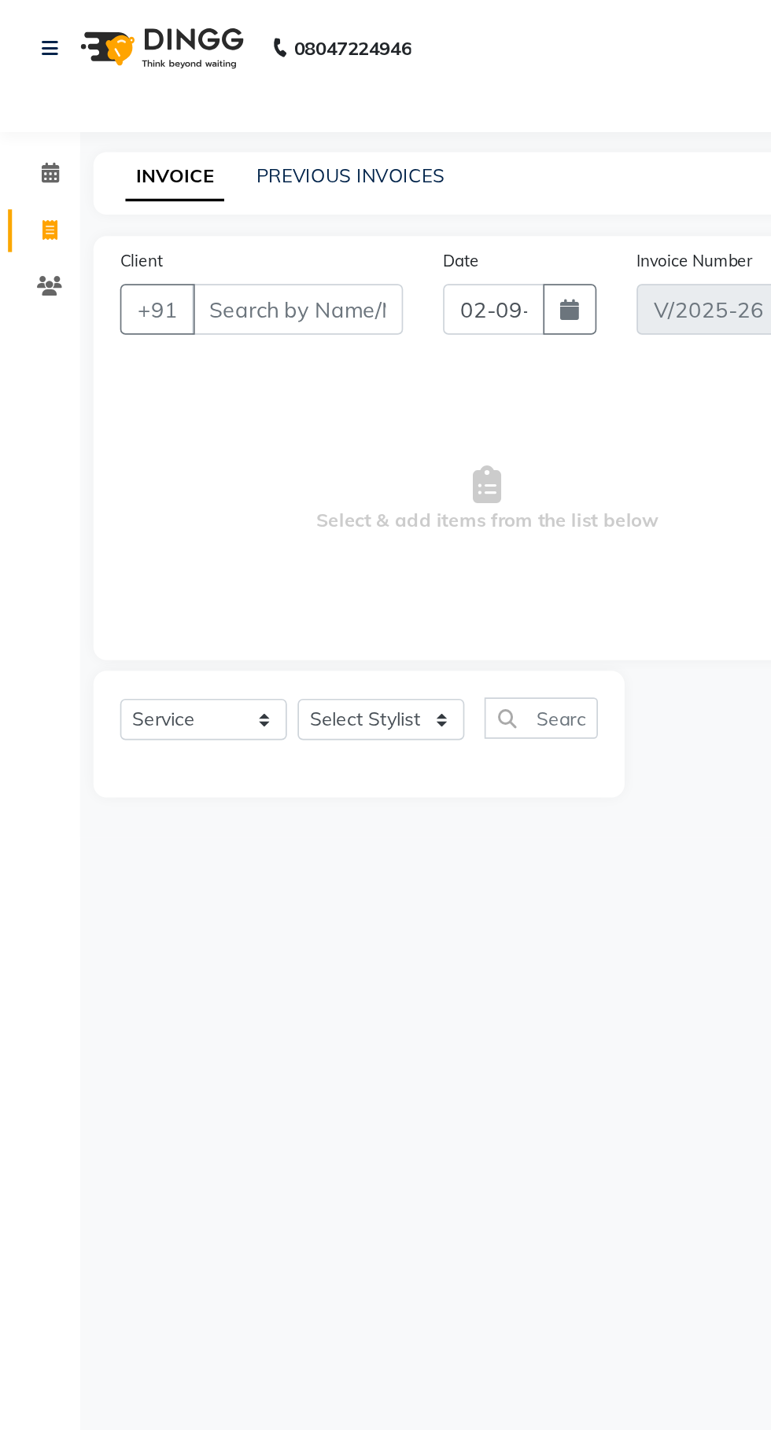
type input "91******14"
select select "1: Object"
